Goal: Obtain resource: Obtain resource

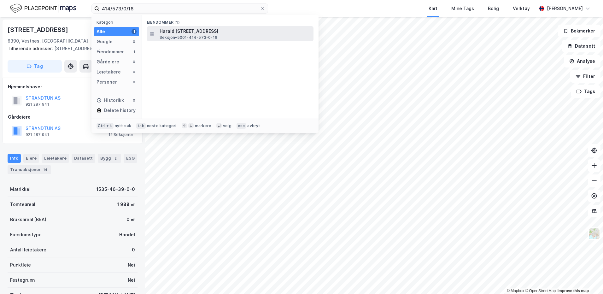
click at [165, 34] on span "Harald [STREET_ADDRESS]" at bounding box center [234, 31] width 151 height 8
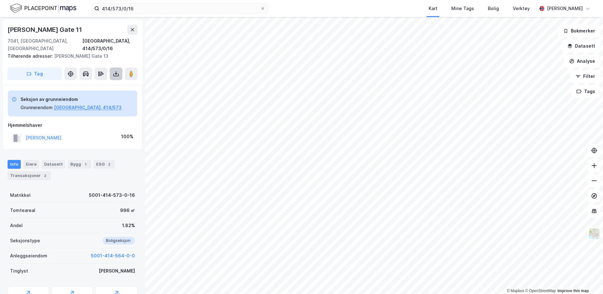
click at [118, 74] on icon at bounding box center [115, 75] width 5 height 3
click at [100, 84] on div "Last ned grunnbok" at bounding box center [84, 86] width 37 height 5
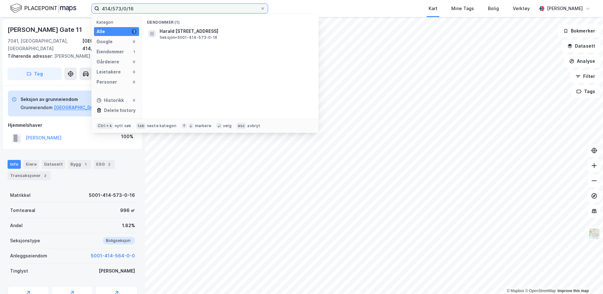
click at [120, 9] on input "414/573/0/16" at bounding box center [179, 8] width 161 height 9
click at [135, 9] on input "414/565/0/16" at bounding box center [179, 8] width 161 height 9
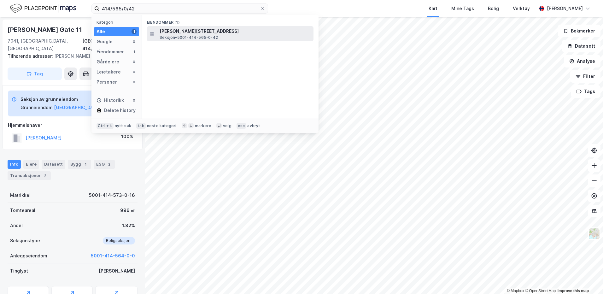
click at [180, 40] on div "[PERSON_NAME][STREET_ADDRESS] • 5001-414-565-0-42" at bounding box center [230, 33] width 166 height 15
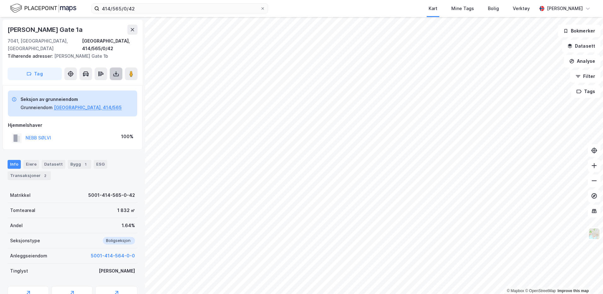
click at [116, 71] on icon at bounding box center [116, 74] width 6 height 6
click at [96, 81] on div "Last ned grunnbok" at bounding box center [88, 86] width 67 height 10
click at [145, 14] on div "414/565/0/42 Kart Mine Tags Bolig Verktøy [PERSON_NAME]" at bounding box center [301, 8] width 603 height 17
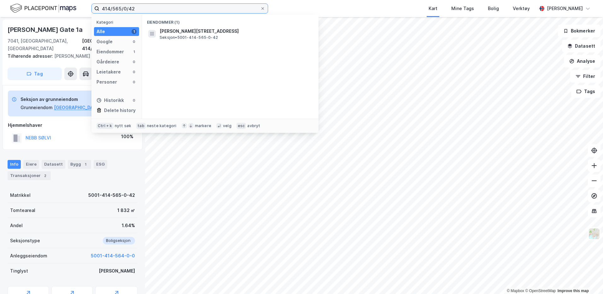
click at [120, 7] on input "414/565/0/42" at bounding box center [179, 8] width 161 height 9
click at [176, 11] on input "414/573/0/42" at bounding box center [179, 8] width 161 height 9
type input "414/573/0/61"
click at [192, 42] on div "Eiendommer (1) Harald [STREET_ADDRESS] • 5001-414-573-0-61" at bounding box center [230, 67] width 176 height 104
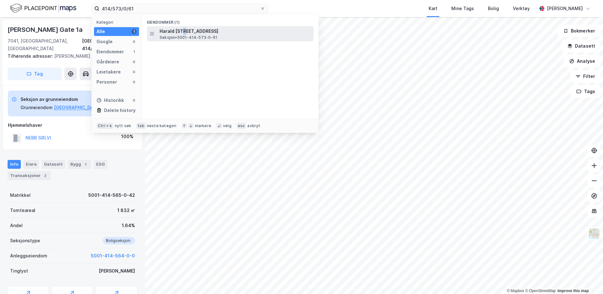
drag, startPoint x: 192, startPoint y: 42, endPoint x: 182, endPoint y: 32, distance: 13.6
click at [182, 32] on span "Harald [STREET_ADDRESS]" at bounding box center [234, 31] width 151 height 8
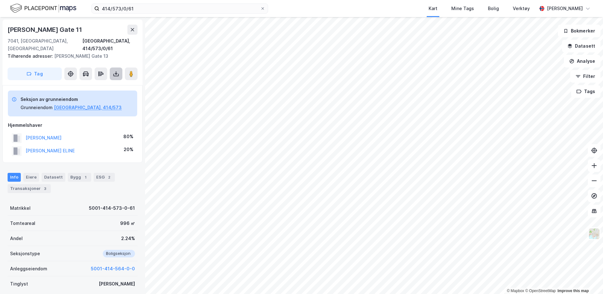
click at [115, 73] on icon at bounding box center [116, 74] width 3 height 2
click at [103, 84] on div "Last ned grunnbok" at bounding box center [84, 86] width 37 height 5
